Goal: Transaction & Acquisition: Purchase product/service

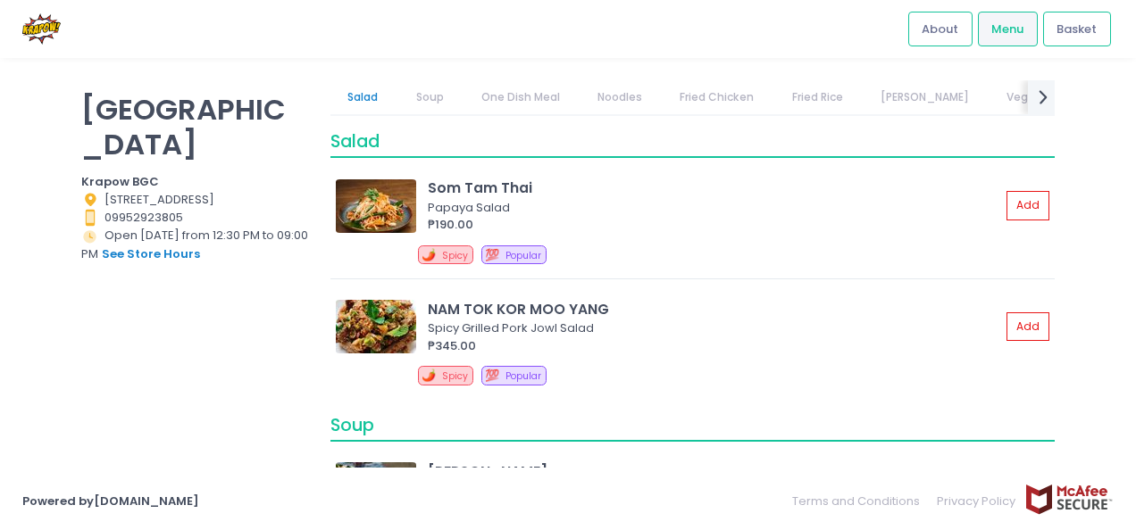
click at [693, 94] on link "Fried Chicken" at bounding box center [716, 97] width 109 height 34
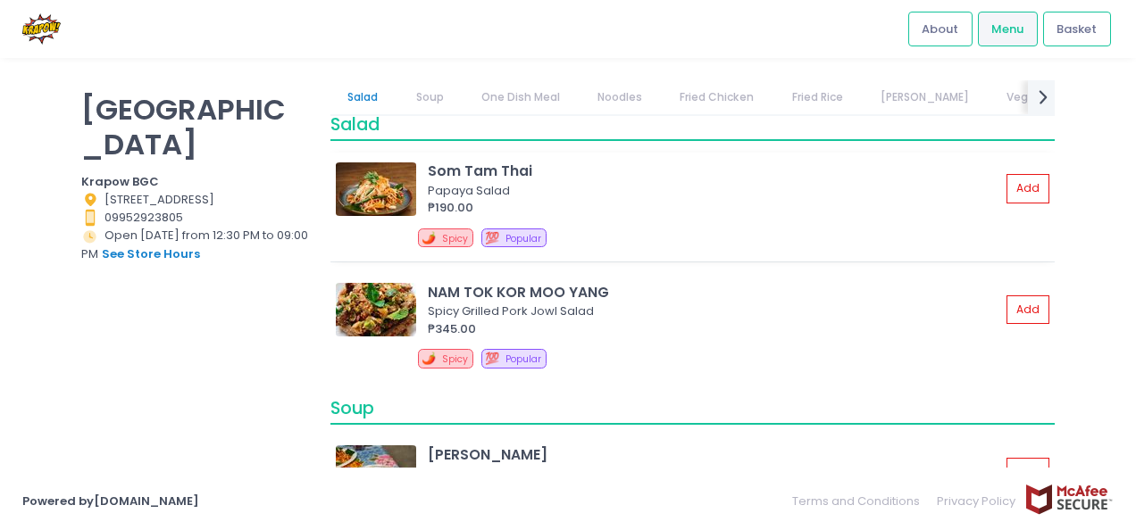
scroll to position [19, 0]
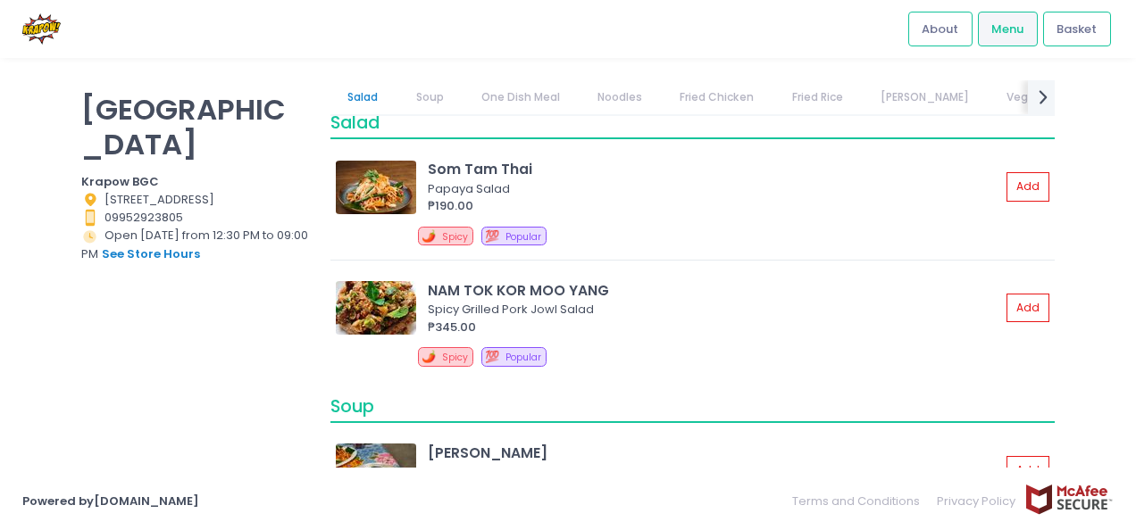
click at [736, 102] on link "Fried Chicken" at bounding box center [716, 97] width 109 height 34
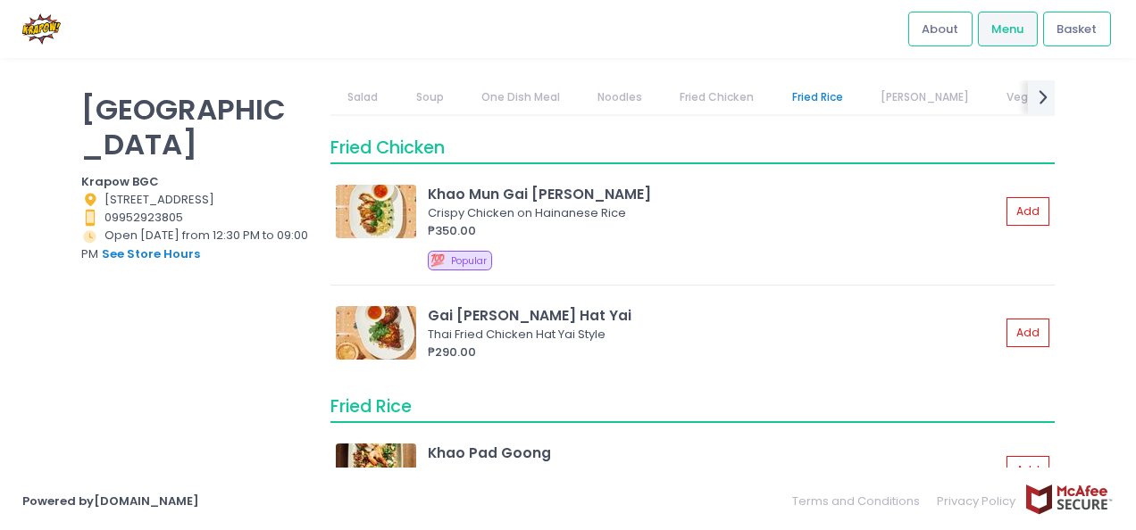
scroll to position [1924, 0]
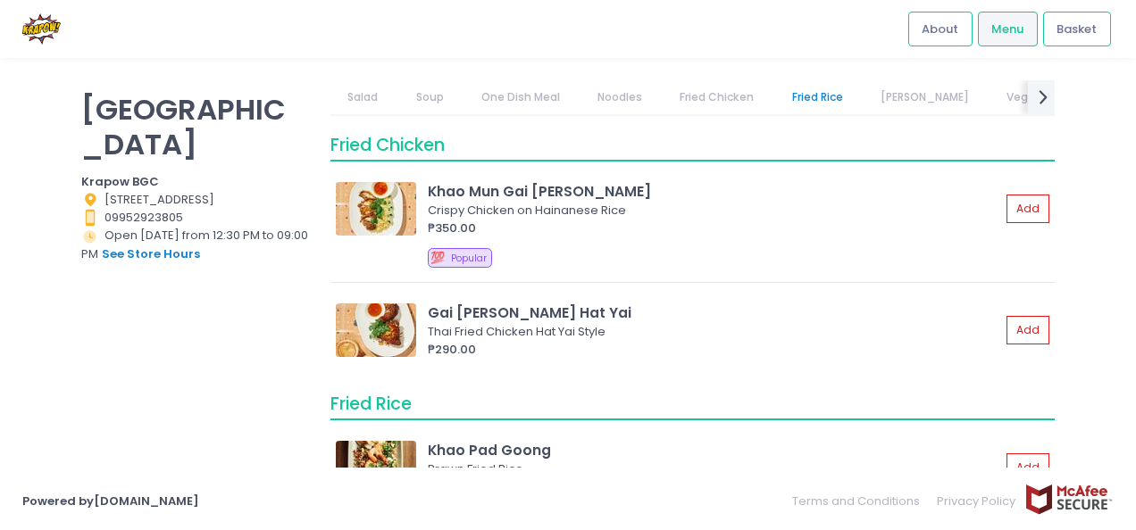
click at [554, 104] on link "One Dish Meal" at bounding box center [519, 97] width 113 height 34
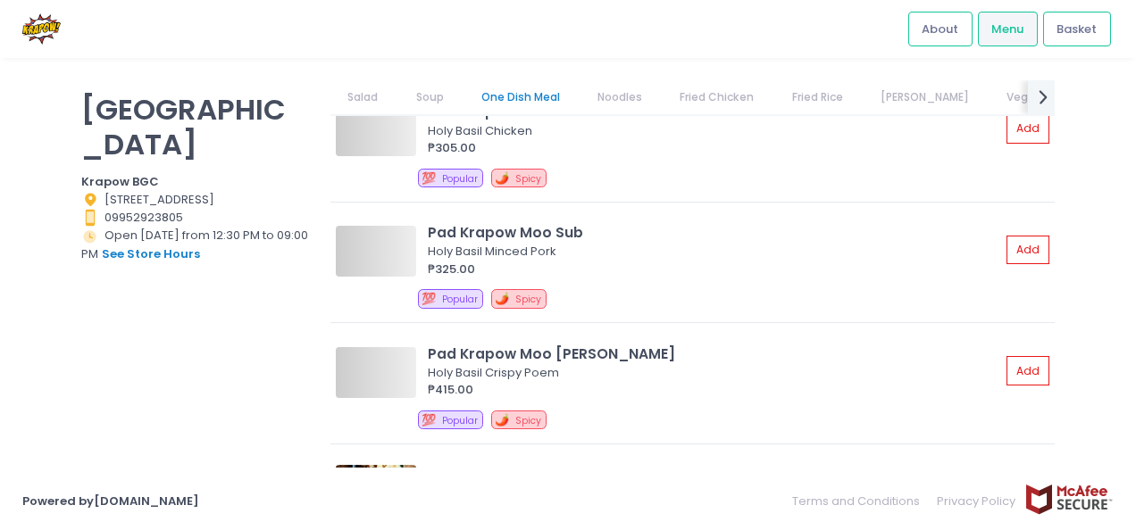
scroll to position [566, 0]
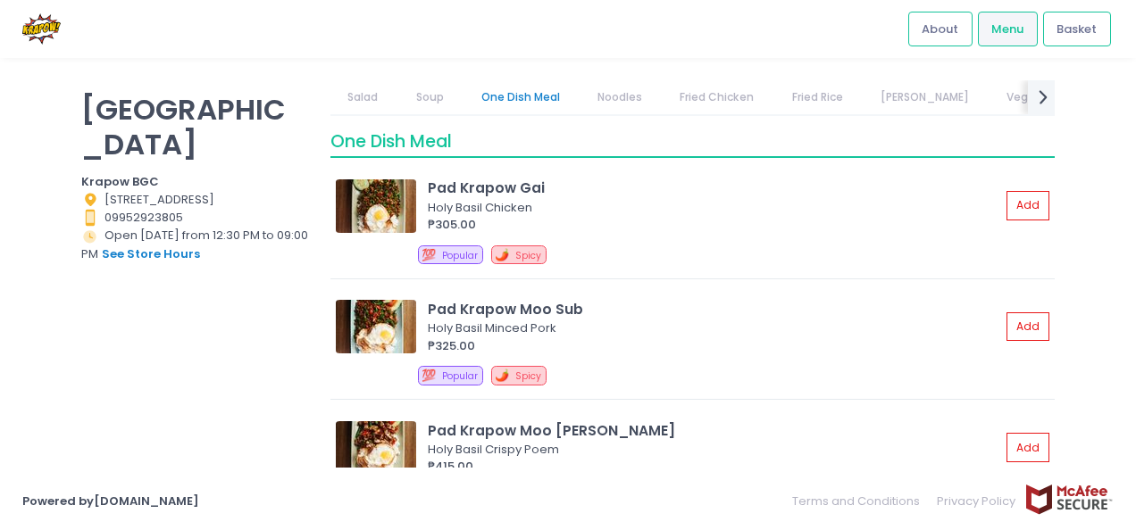
click at [625, 100] on link "Noodles" at bounding box center [619, 97] width 79 height 34
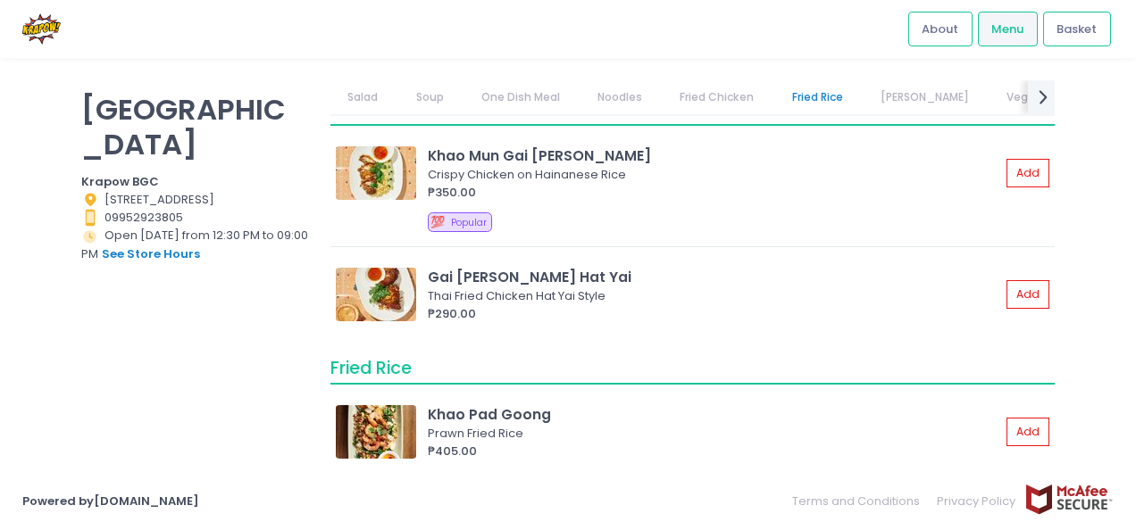
scroll to position [1961, 0]
click at [514, 100] on link "One Dish Meal" at bounding box center [519, 97] width 113 height 34
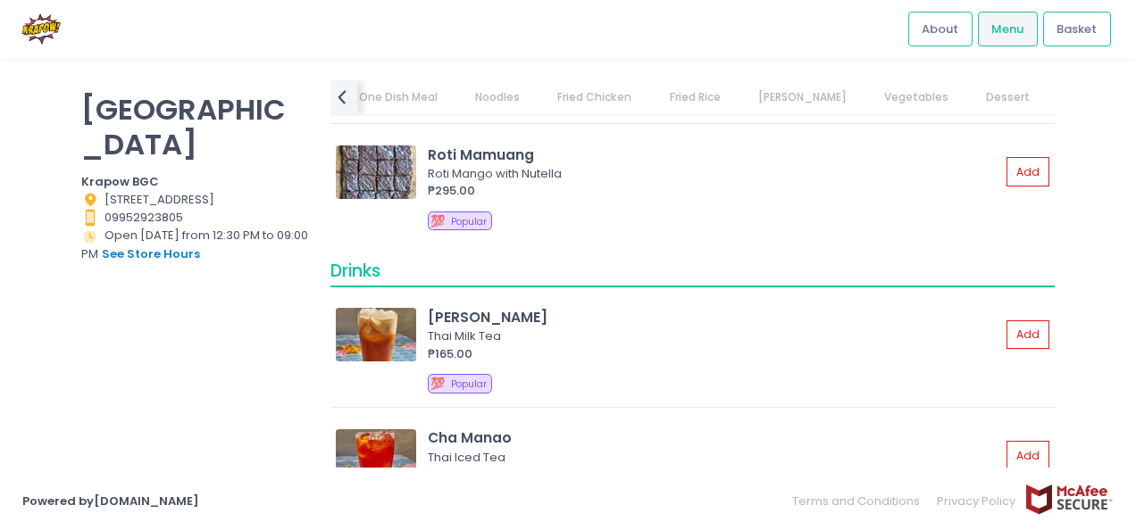
scroll to position [3099, 0]
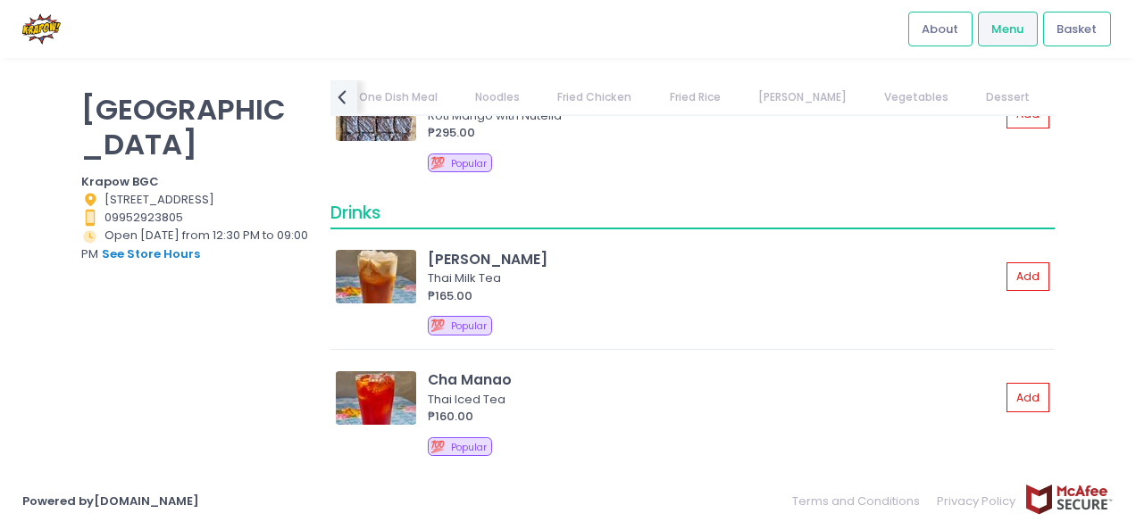
click at [623, 96] on link "Fried Chicken" at bounding box center [594, 97] width 109 height 34
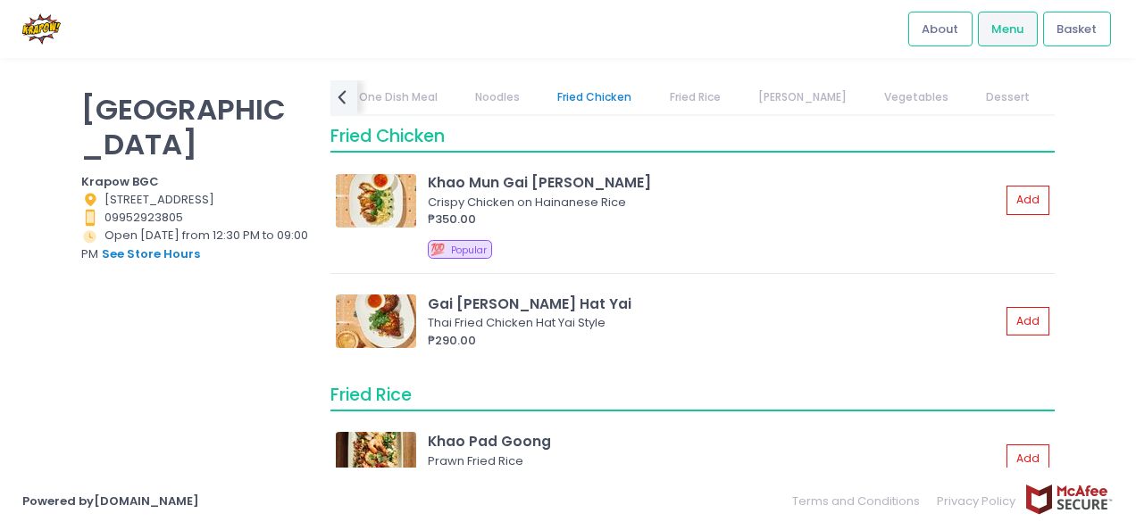
scroll to position [1924, 0]
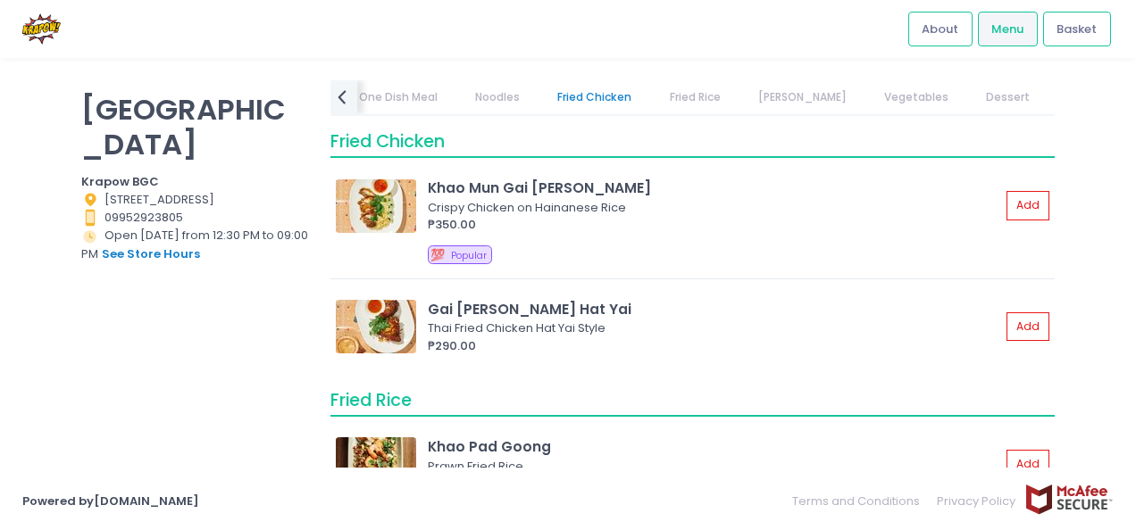
click at [688, 100] on link "Fried Rice" at bounding box center [695, 97] width 86 height 34
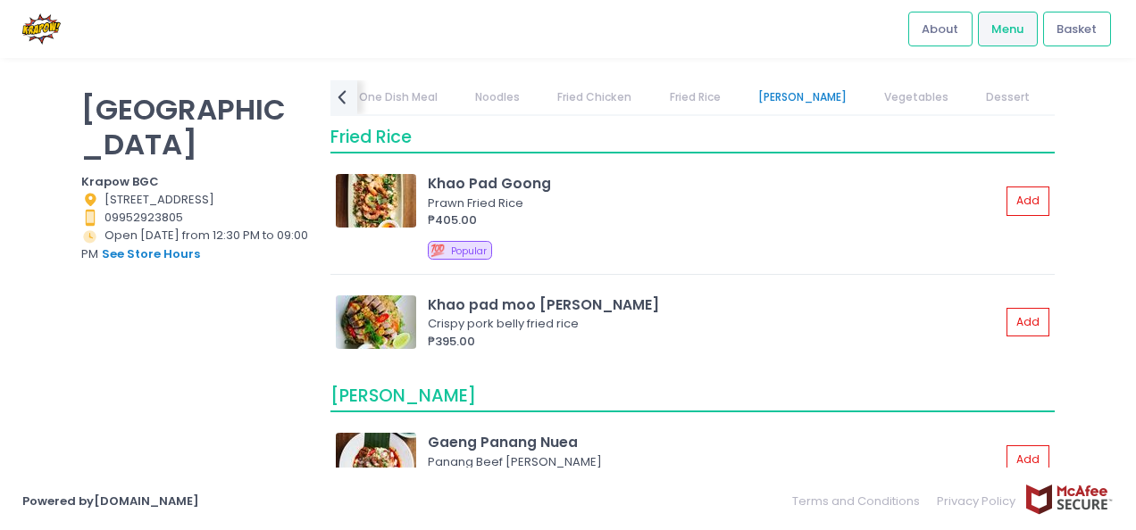
scroll to position [2187, 0]
click at [867, 93] on link "Vegetables" at bounding box center [916, 97] width 99 height 34
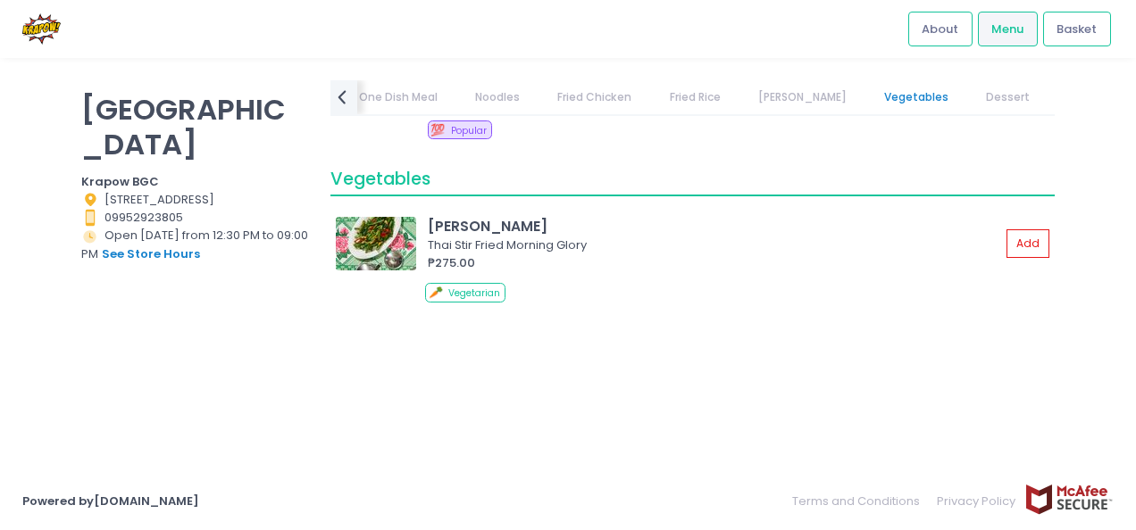
scroll to position [2603, 0]
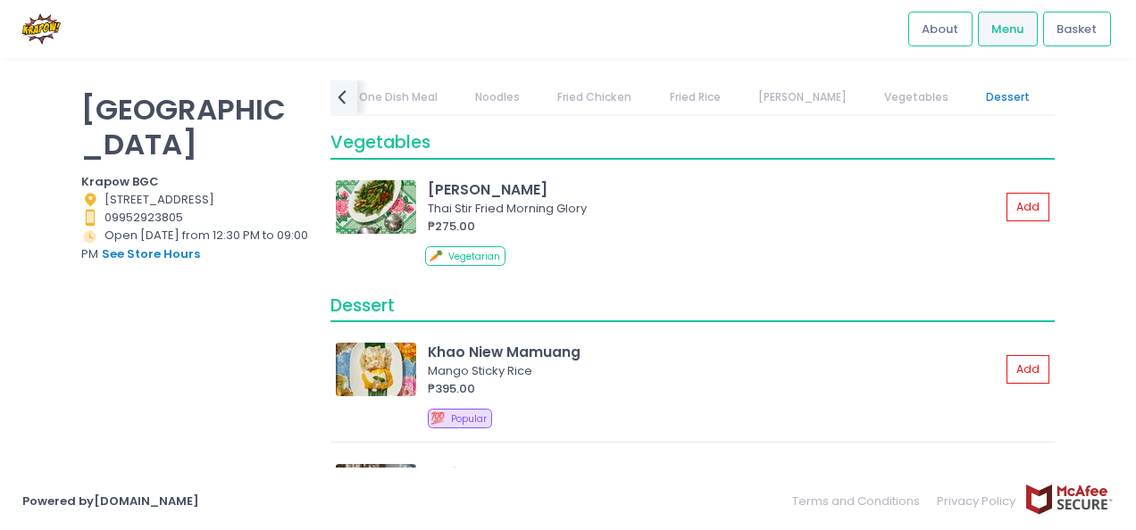
click at [691, 96] on link "Fried Rice" at bounding box center [695, 97] width 86 height 34
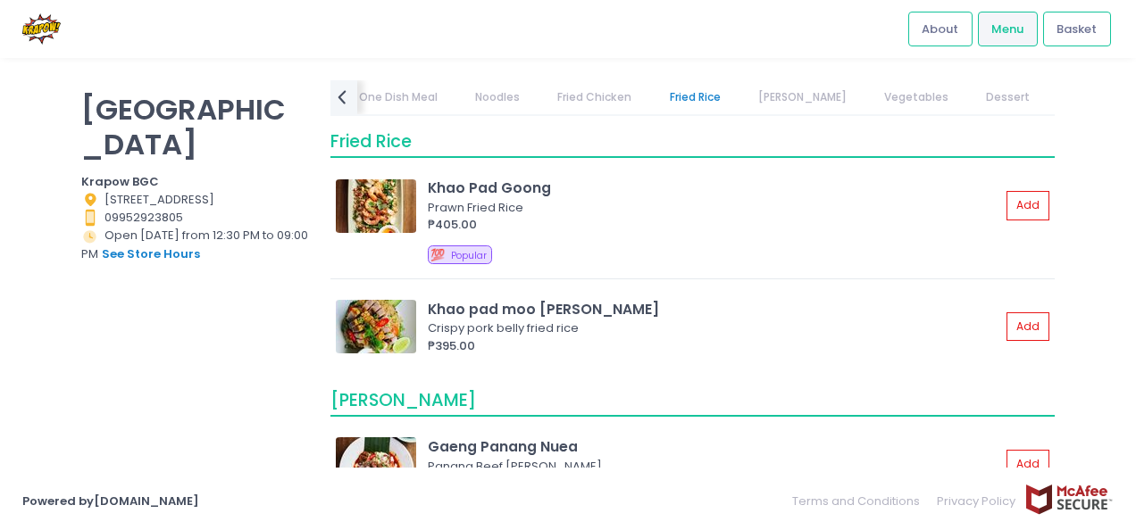
click at [618, 87] on link "Fried Chicken" at bounding box center [594, 97] width 109 height 34
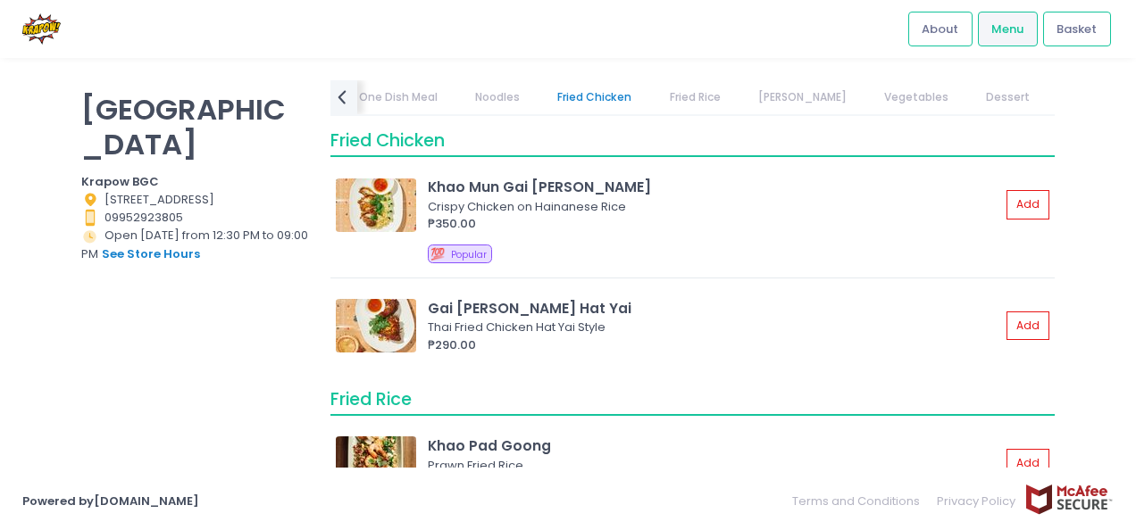
scroll to position [1924, 0]
click at [496, 89] on link "Noodles" at bounding box center [497, 97] width 79 height 34
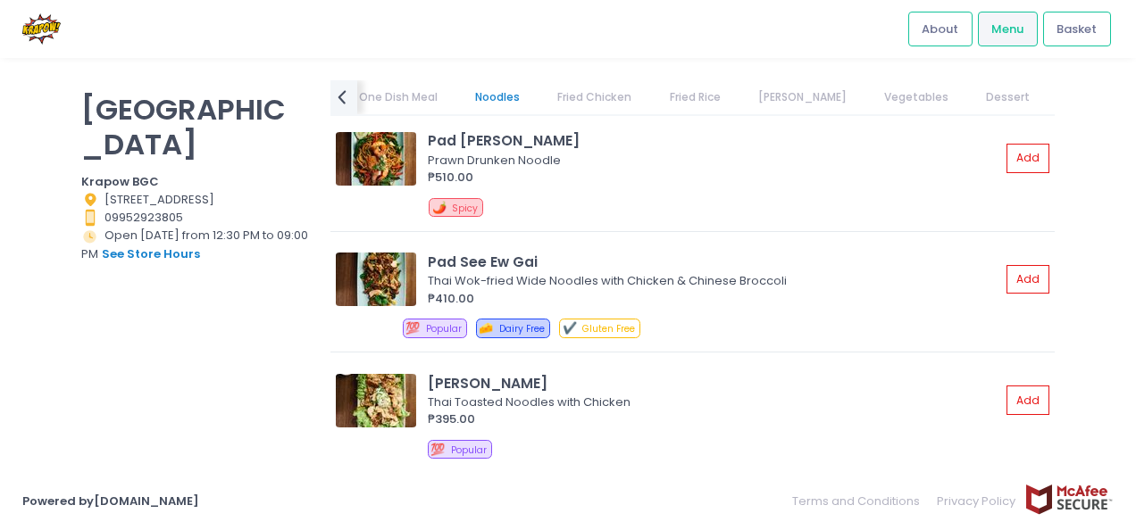
scroll to position [1305, 0]
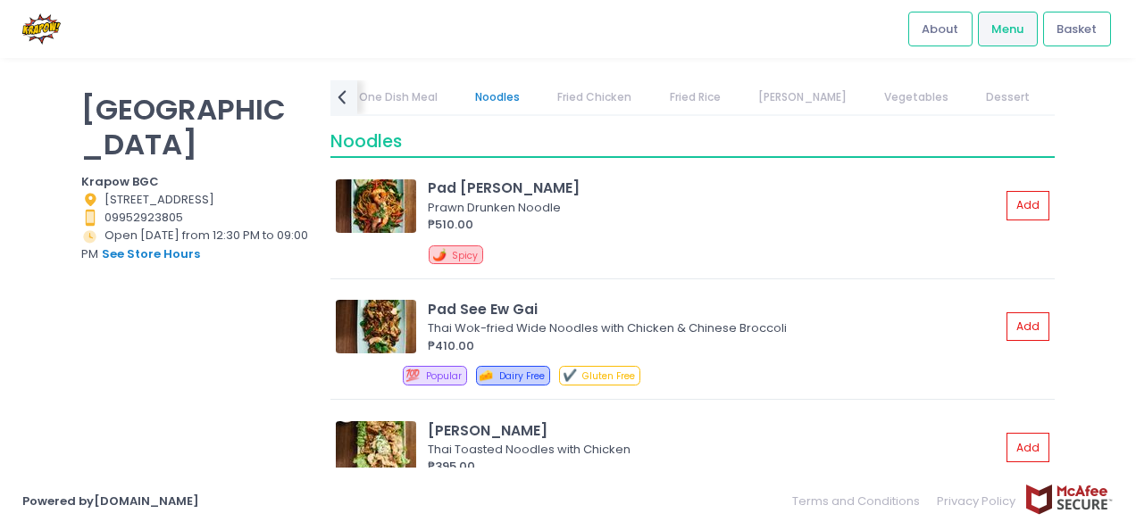
click at [602, 104] on link "Fried Chicken" at bounding box center [594, 97] width 109 height 34
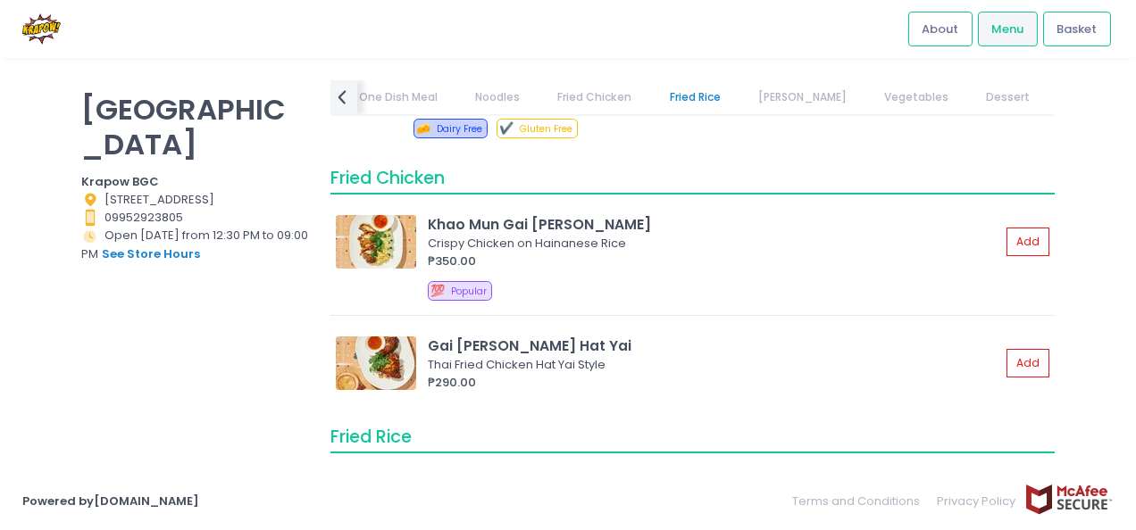
scroll to position [1924, 0]
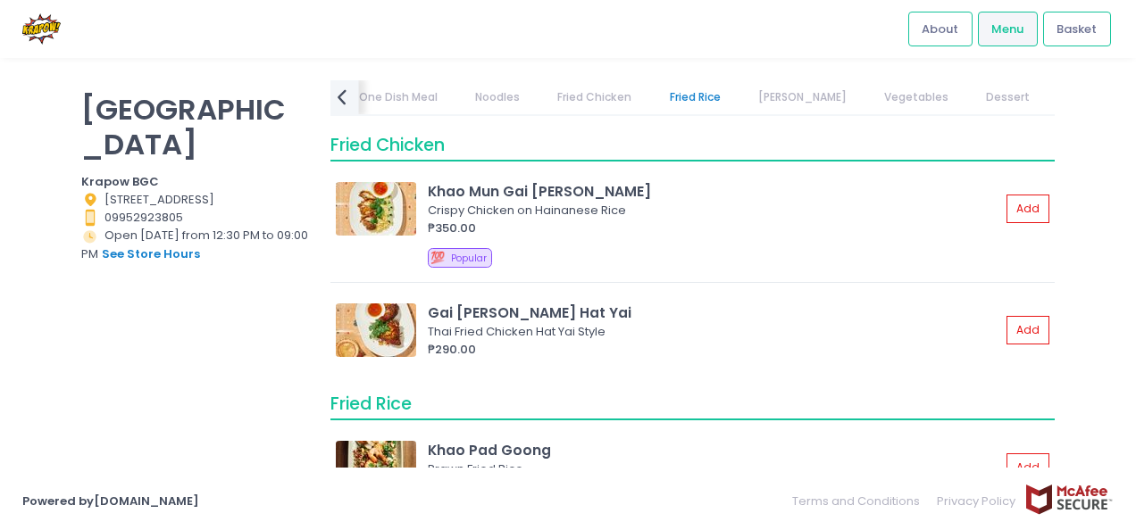
click at [337, 100] on icon "prev Created with Sketch." at bounding box center [342, 97] width 26 height 26
click at [479, 97] on link "One Dish Meal" at bounding box center [474, 97] width 113 height 34
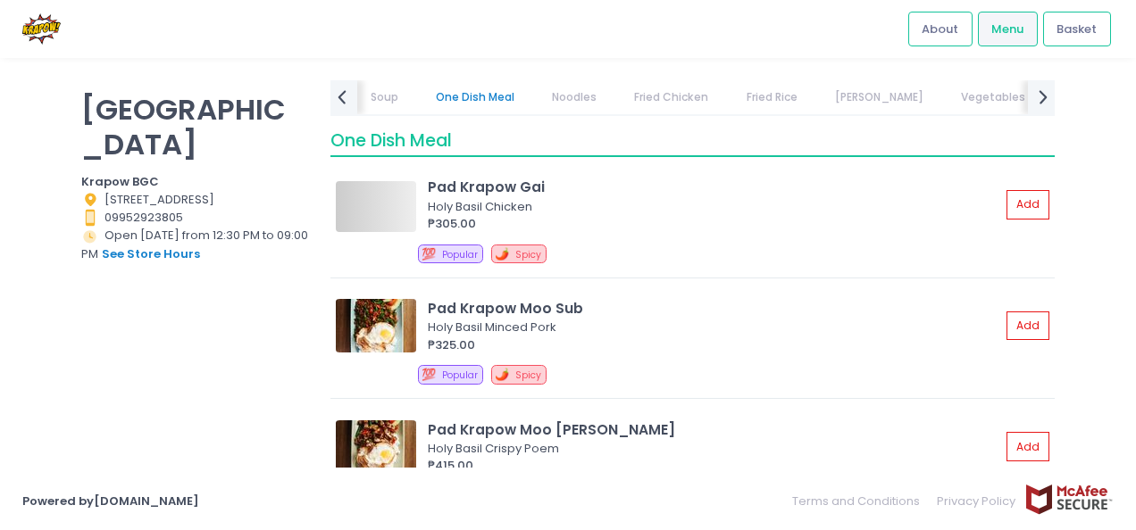
scroll to position [566, 0]
click at [677, 102] on link "Fried Chicken" at bounding box center [671, 97] width 109 height 34
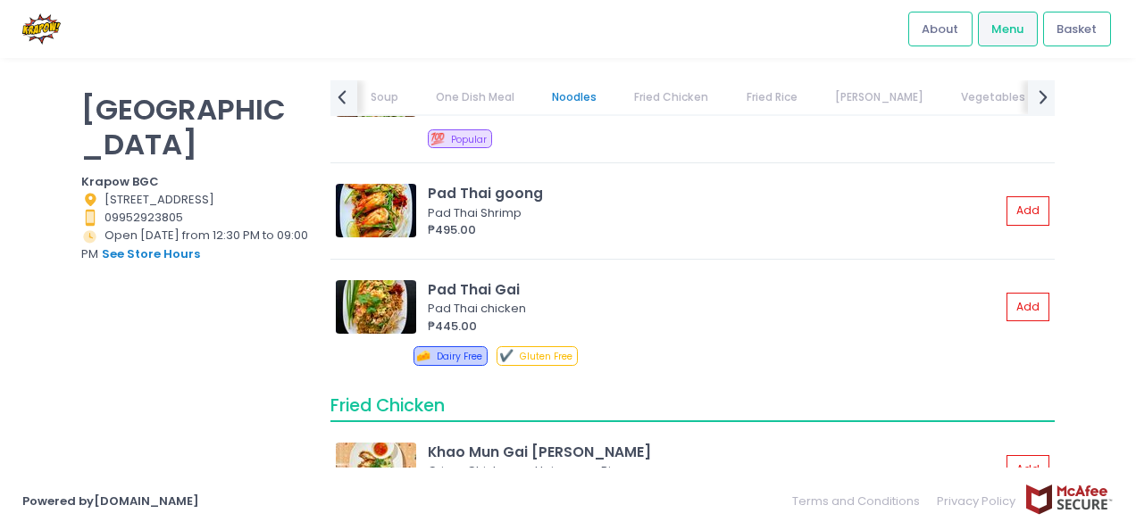
scroll to position [1639, 0]
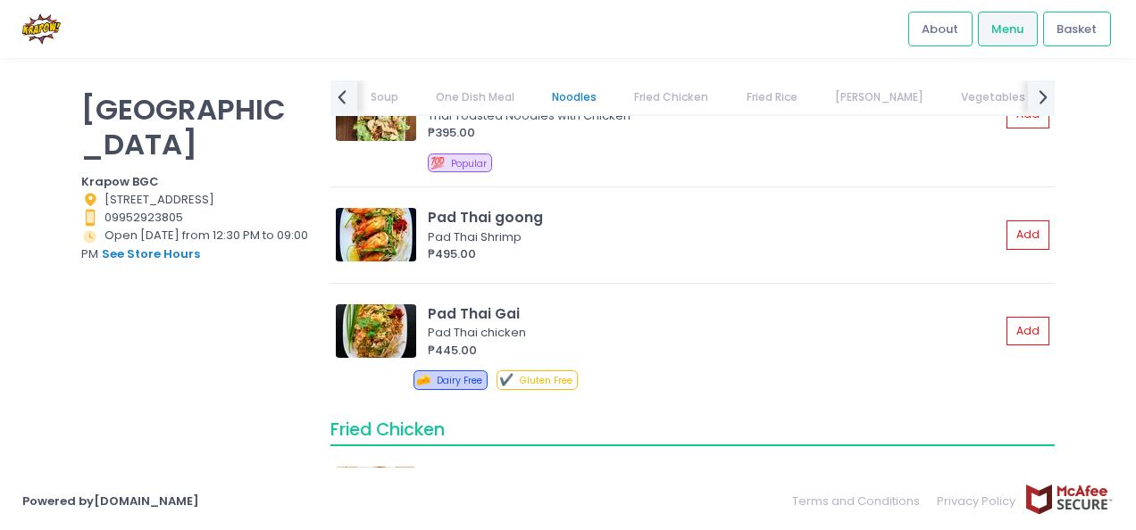
click at [454, 95] on link "One Dish Meal" at bounding box center [474, 97] width 113 height 34
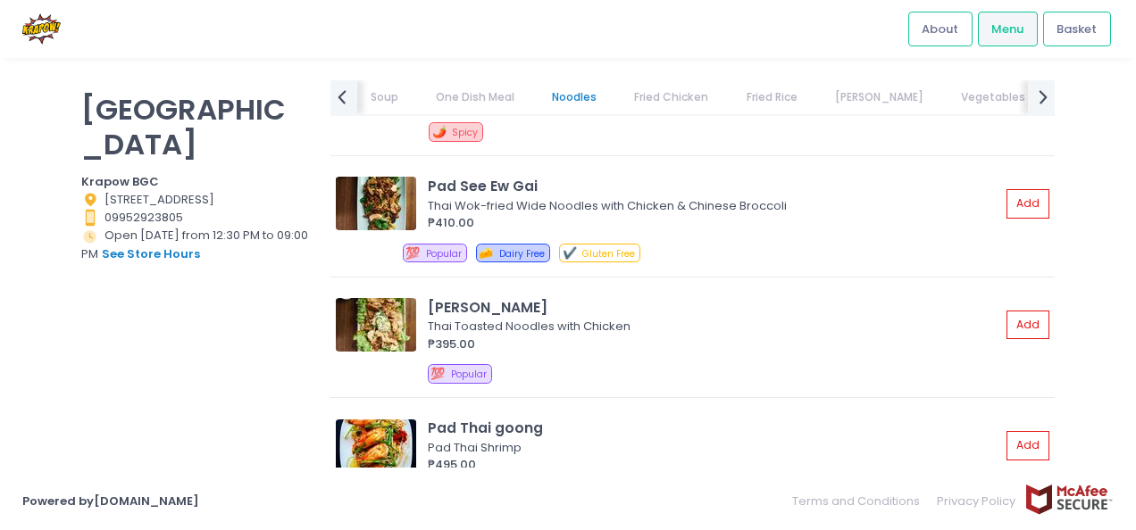
scroll to position [1433, 0]
click at [396, 318] on img at bounding box center [376, 324] width 80 height 54
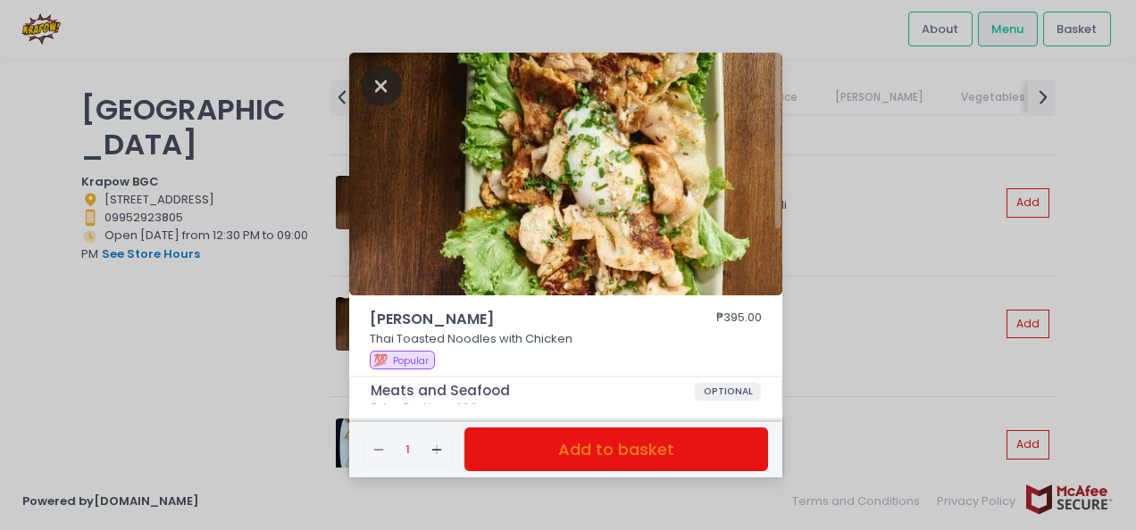
click at [379, 85] on icon "Close" at bounding box center [381, 86] width 41 height 40
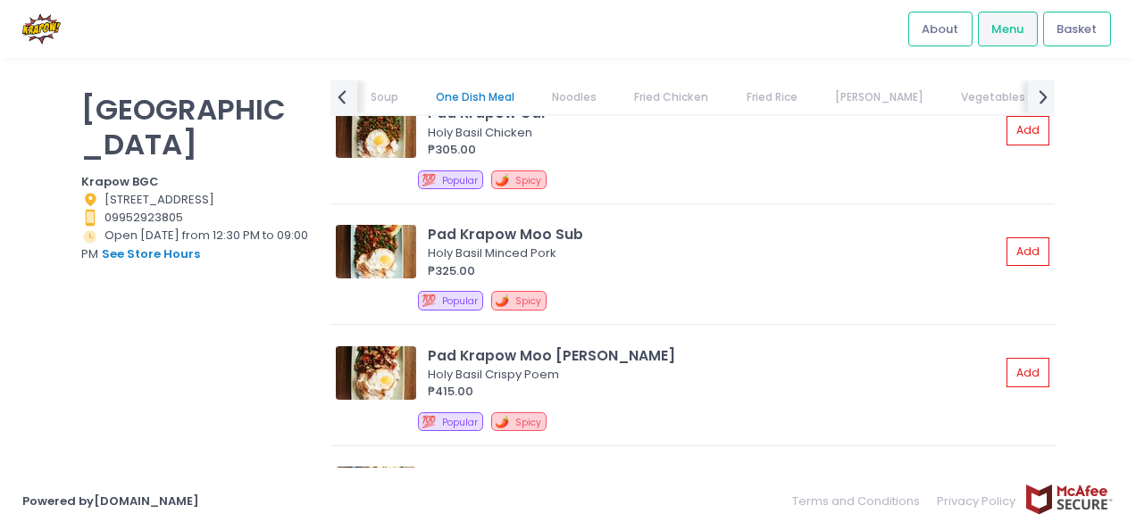
scroll to position [639, 0]
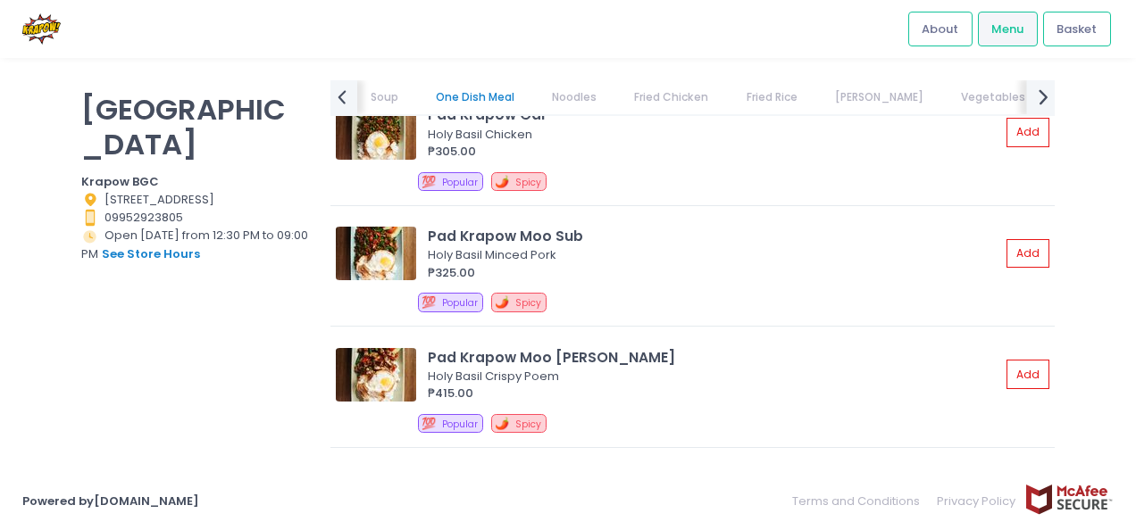
click at [1037, 95] on icon "next Created with Sketch." at bounding box center [1043, 97] width 26 height 26
click at [337, 104] on icon "prev Created with Sketch." at bounding box center [342, 97] width 26 height 26
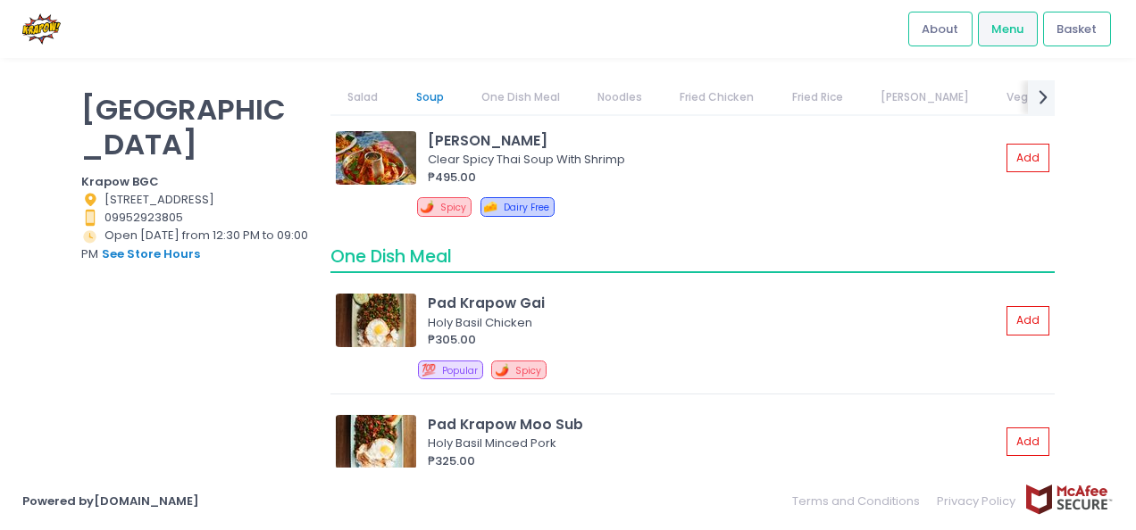
scroll to position [512, 0]
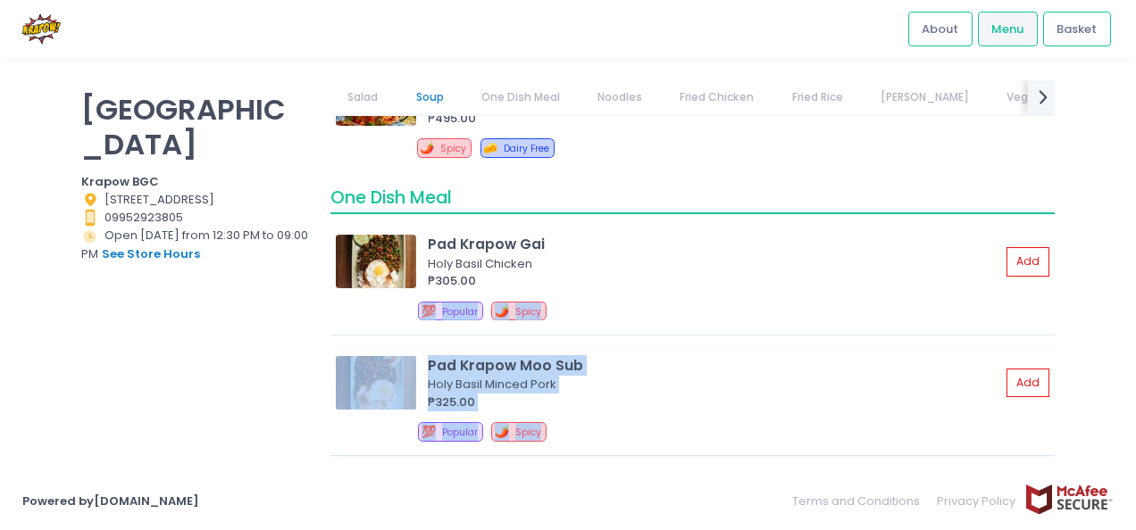
drag, startPoint x: 637, startPoint y: 273, endPoint x: 664, endPoint y: 448, distance: 177.0
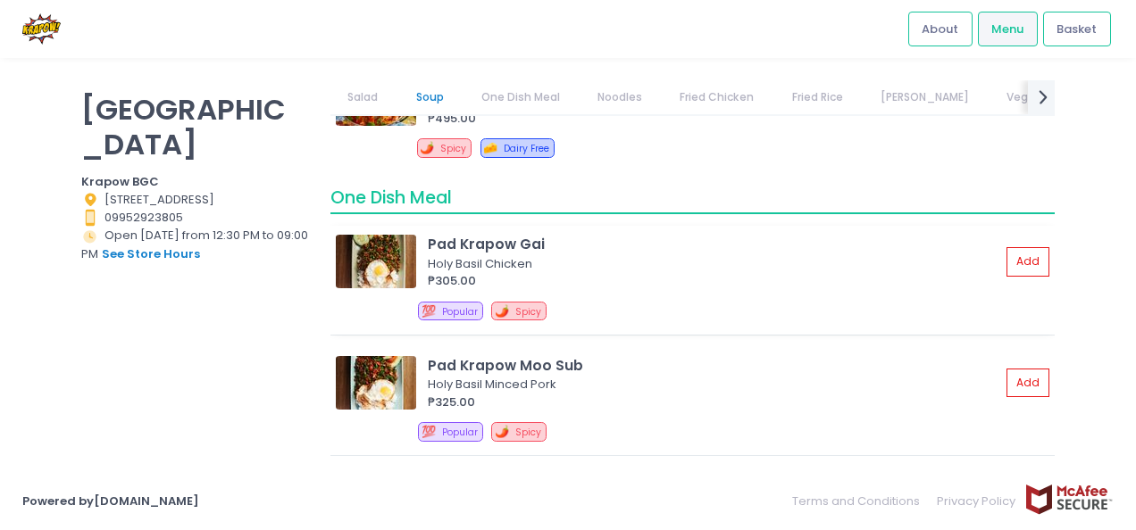
drag, startPoint x: 664, startPoint y: 448, endPoint x: 654, endPoint y: 268, distance: 180.7
click at [654, 268] on div "Holy Basil Chicken" at bounding box center [711, 264] width 567 height 18
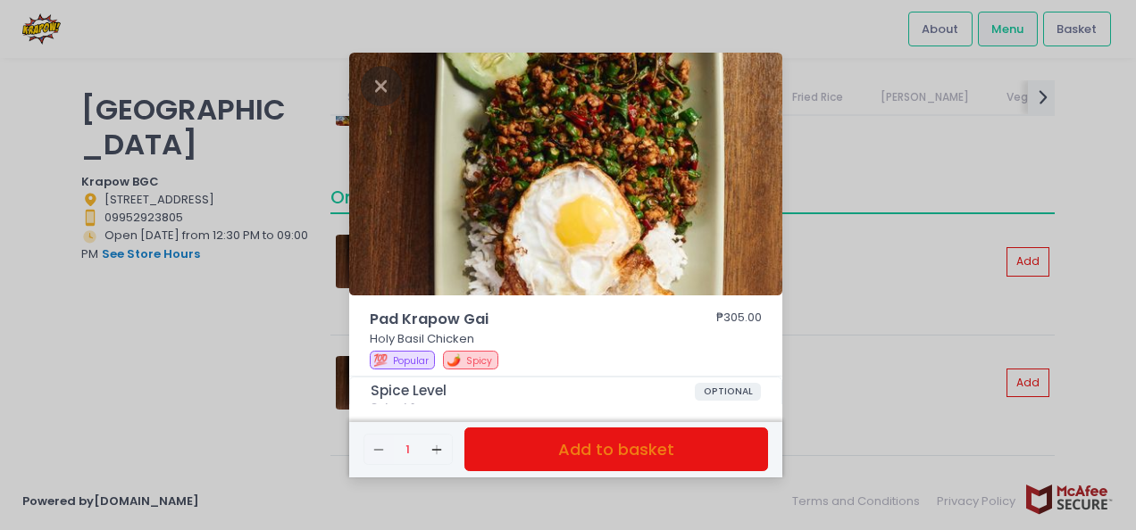
click at [906, 291] on div "Pad Krapow Gai ₱305.00 Holy Basil Chicken 💯 Popular 🌶️ Spicy Spice Level OPTION…" at bounding box center [568, 265] width 1136 height 530
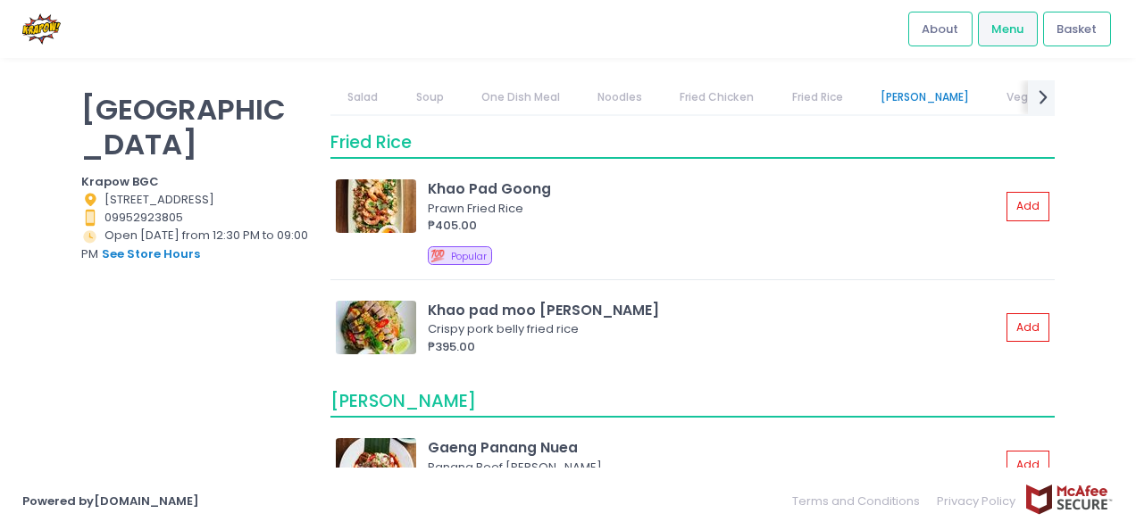
scroll to position [2184, 0]
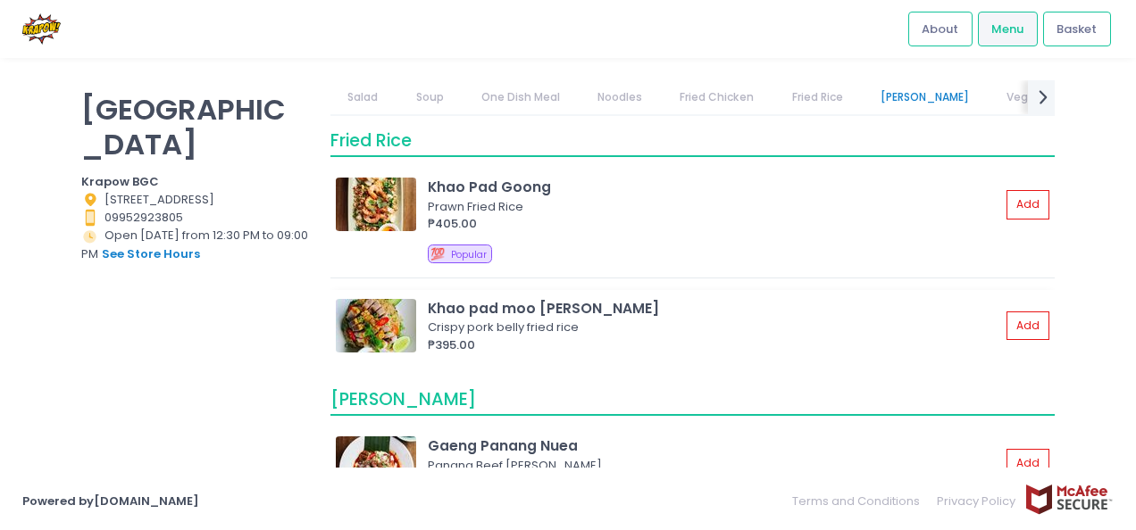
click at [390, 321] on img at bounding box center [376, 326] width 80 height 54
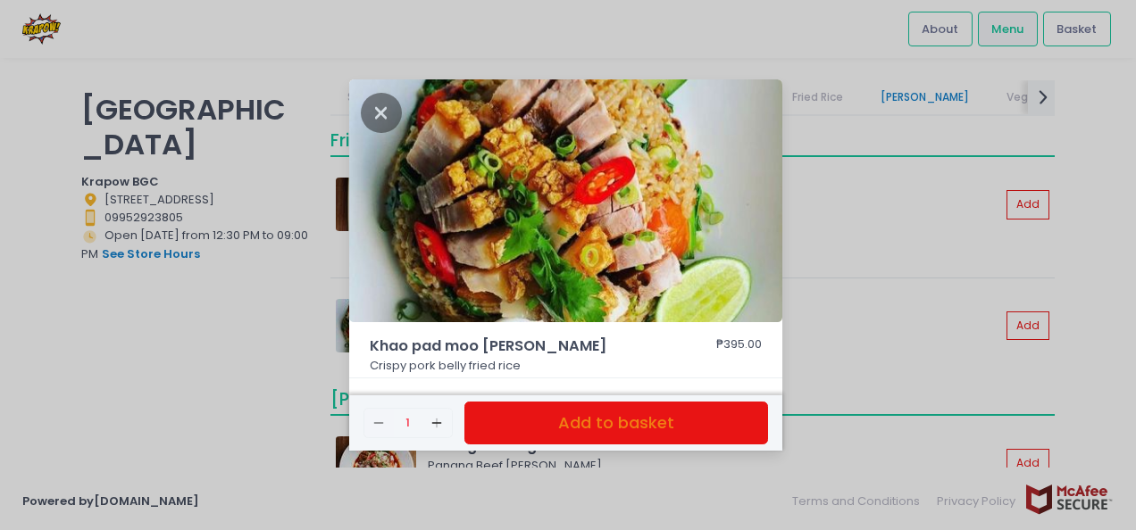
click at [876, 260] on div "Khao pad moo [PERSON_NAME] ₱395.00 Crispy pork belly fried rice Remove Created …" at bounding box center [568, 265] width 1136 height 530
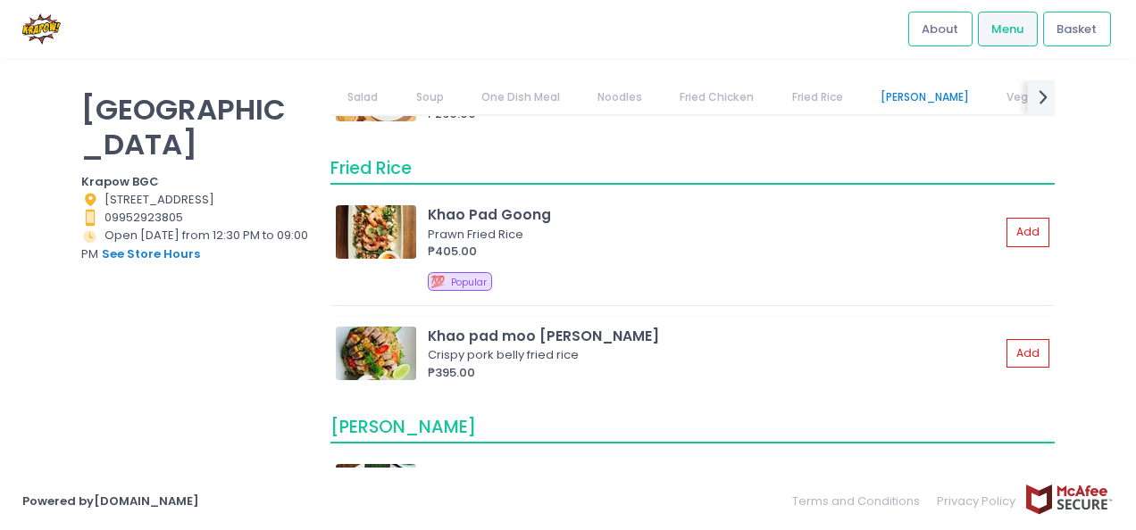
scroll to position [2155, 0]
click at [407, 237] on img at bounding box center [376, 233] width 80 height 54
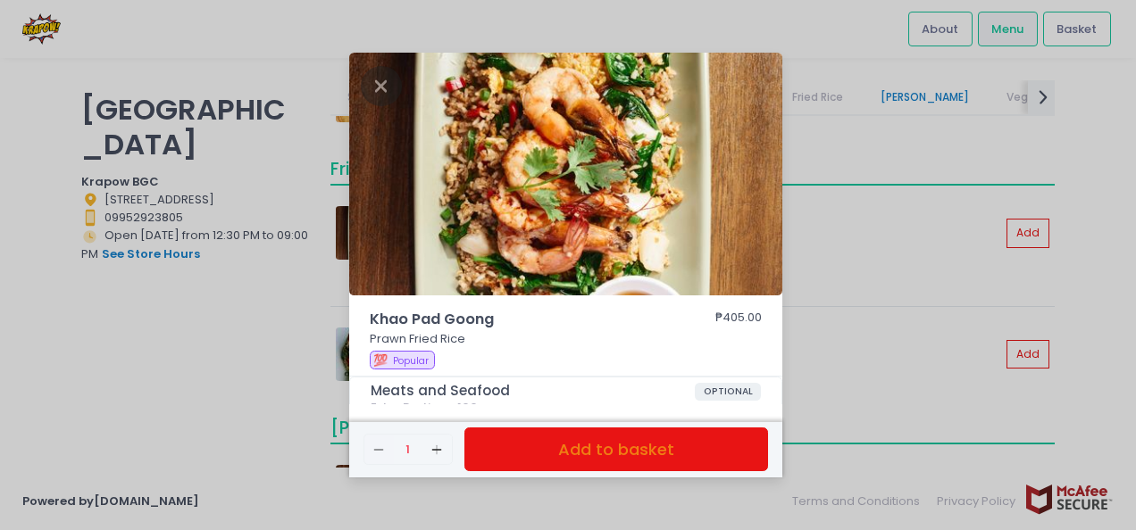
click at [898, 259] on div "Khao Pad Goong ₱405.00 Prawn Fried Rice 💯 Popular Meats and Seafood OPTIONAL Ex…" at bounding box center [568, 265] width 1136 height 530
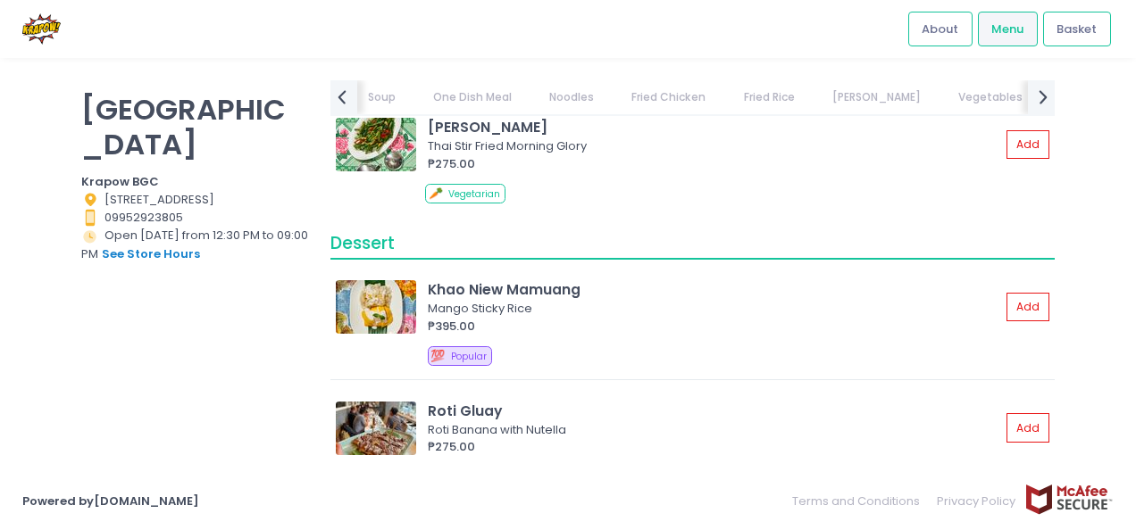
scroll to position [2668, 0]
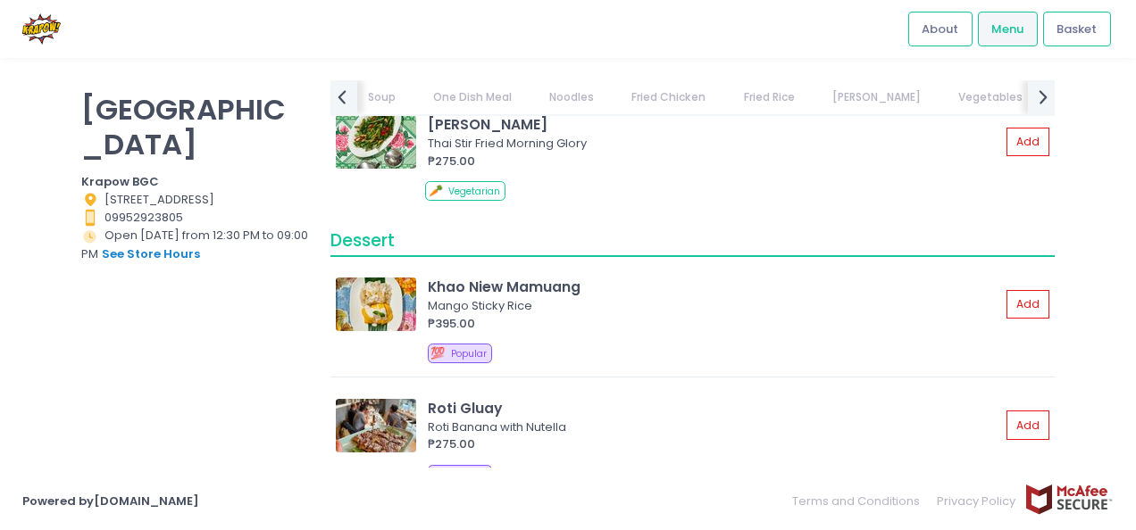
click at [381, 333] on div "Khao Niew Mamuang Mango Sticky Rice ₱395.00 Add 💯 Popular" at bounding box center [692, 323] width 724 height 109
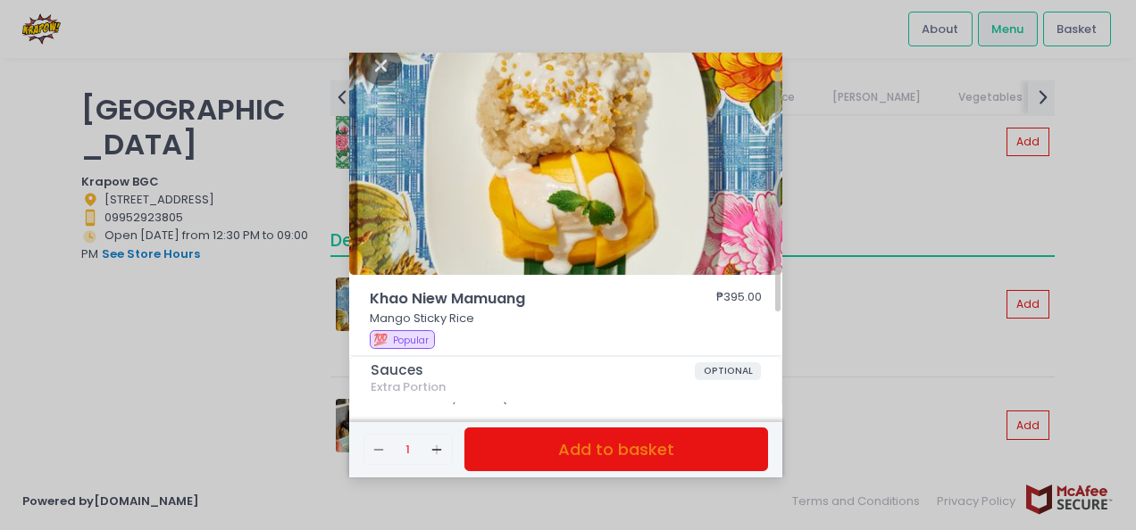
scroll to position [21, 0]
click at [211, 402] on div "Khao Niew Mamuang ₱395.00 Mango Sticky Rice 💯 Popular Sauces OPTIONAL Extra Por…" at bounding box center [568, 265] width 1136 height 530
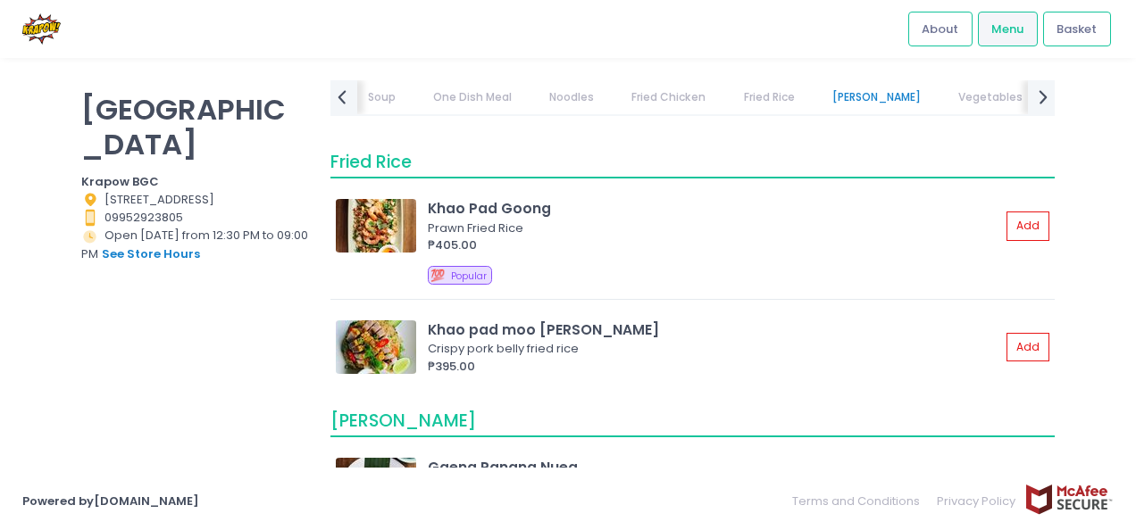
scroll to position [2166, 0]
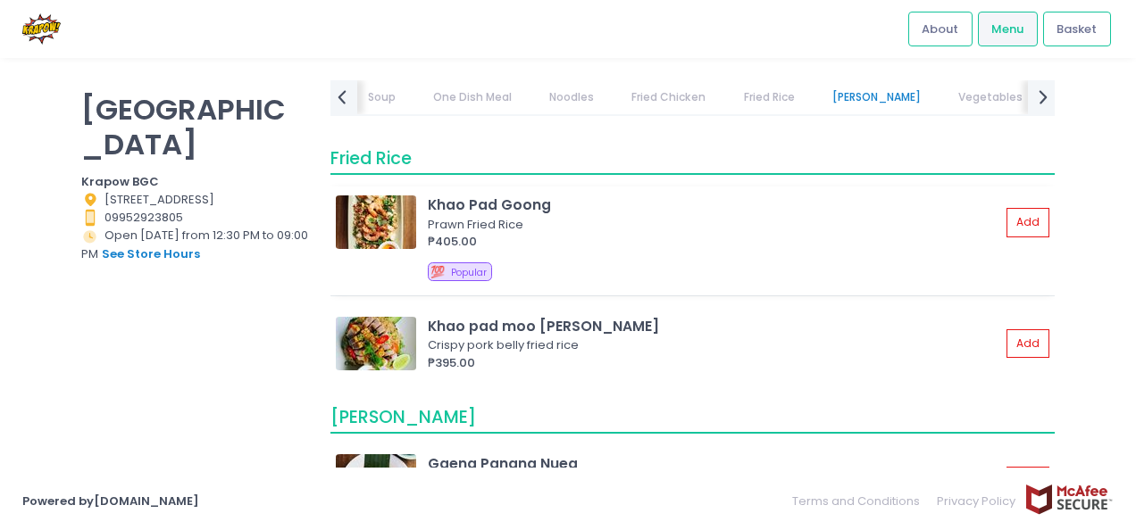
click at [391, 209] on img at bounding box center [376, 223] width 80 height 54
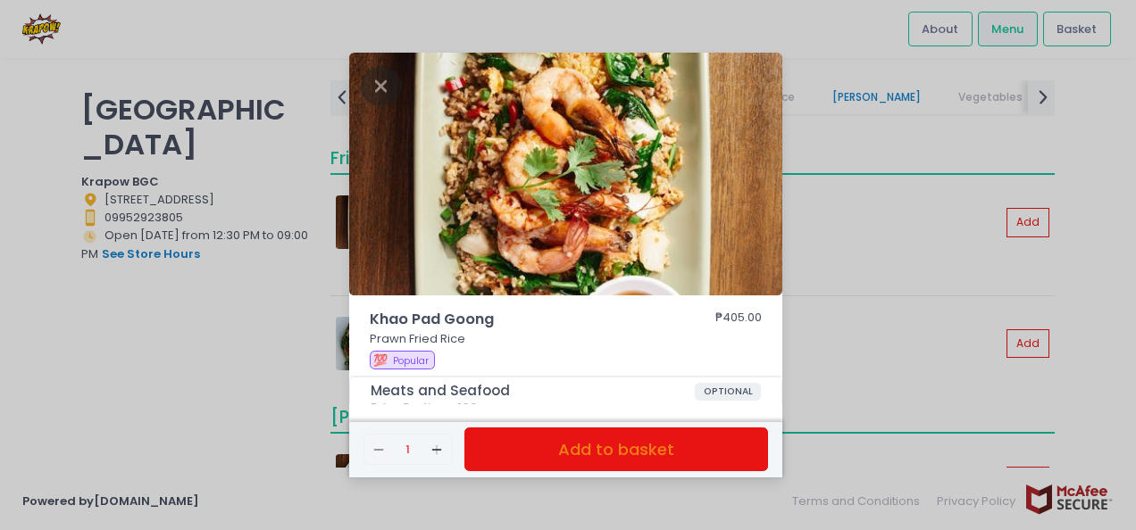
click at [930, 315] on div "Khao Pad Goong ₱405.00 Prawn Fried Rice 💯 Popular Meats and Seafood OPTIONAL Ex…" at bounding box center [568, 265] width 1136 height 530
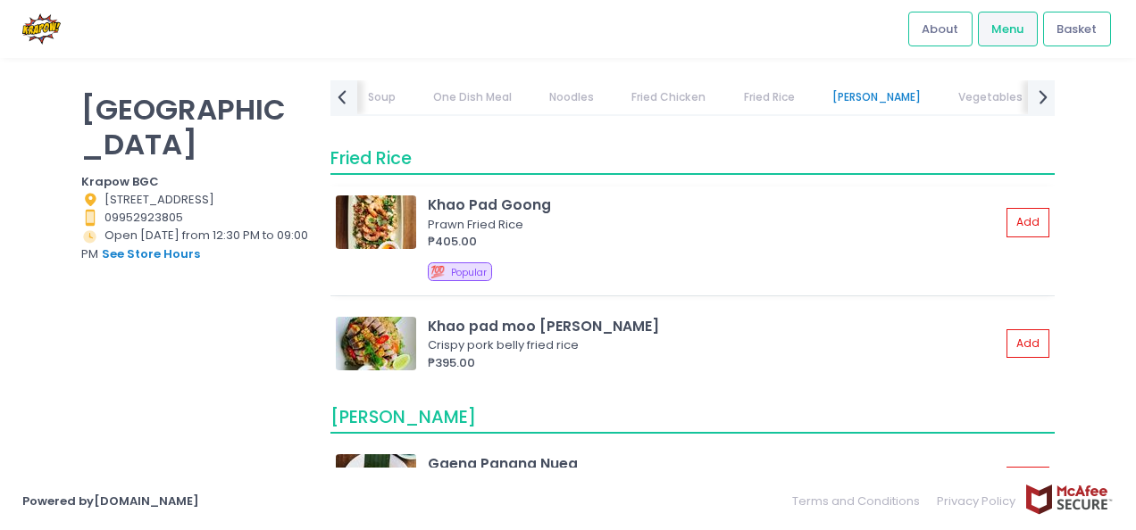
click at [396, 229] on img at bounding box center [376, 223] width 80 height 54
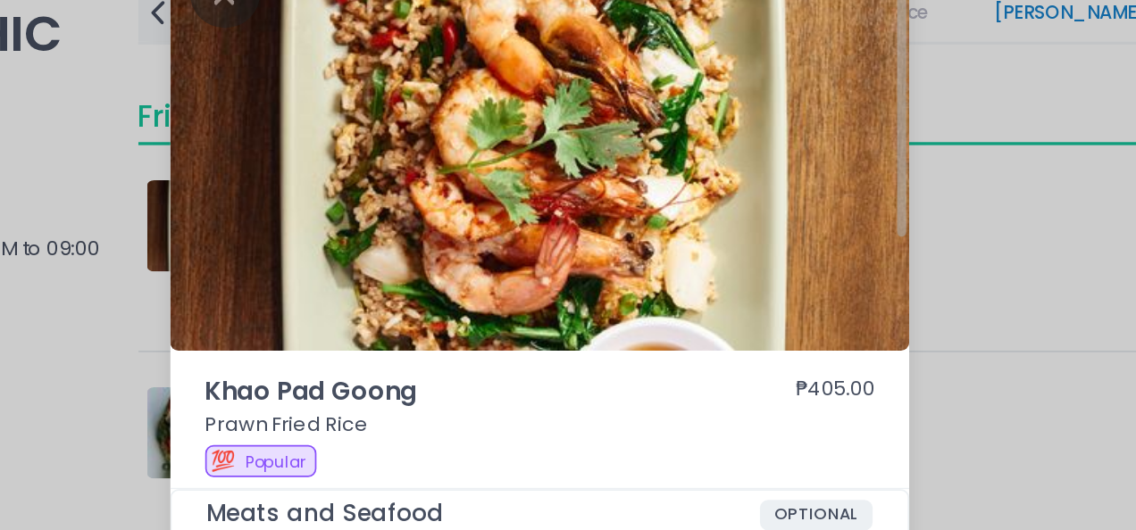
scroll to position [0, 0]
click at [303, 326] on div "Khao Pad Goong ₱405.00 Prawn Fried Rice 💯 Popular Meats and Seafood OPTIONAL Ex…" at bounding box center [568, 265] width 1136 height 530
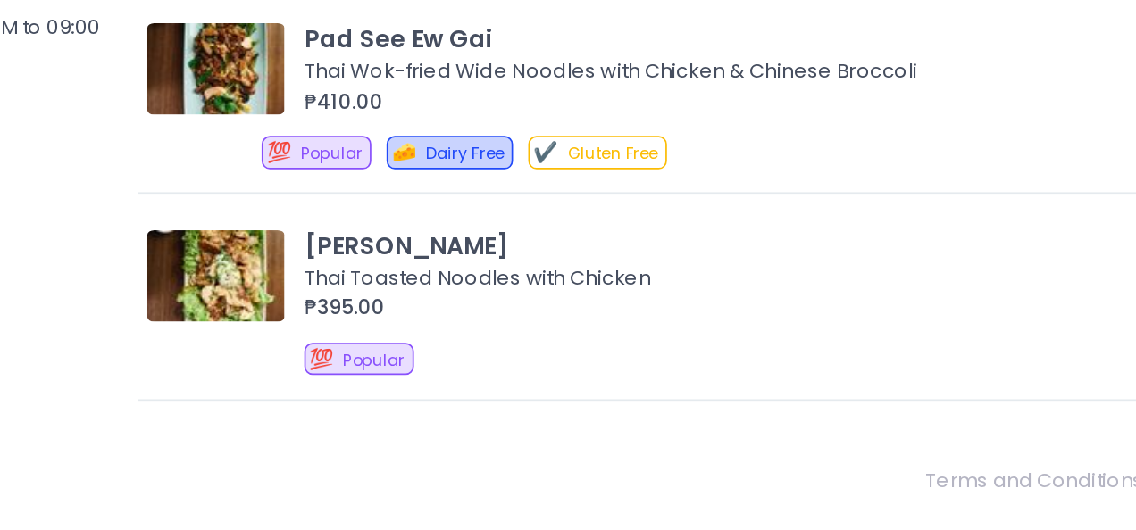
scroll to position [1371, 0]
